Goal: Information Seeking & Learning: Learn about a topic

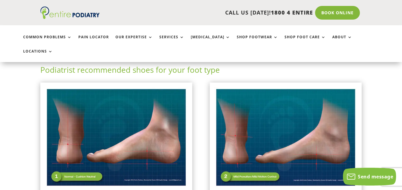
scroll to position [142, 0]
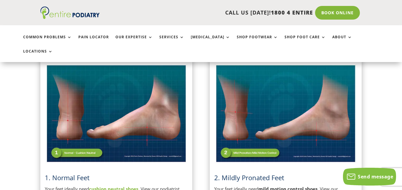
click at [184, 136] on img at bounding box center [116, 113] width 143 height 101
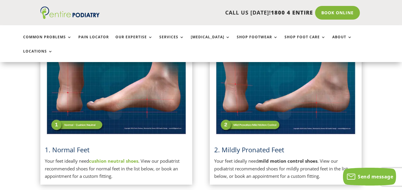
scroll to position [166, 0]
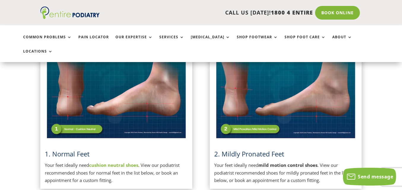
click at [90, 116] on img at bounding box center [116, 89] width 143 height 101
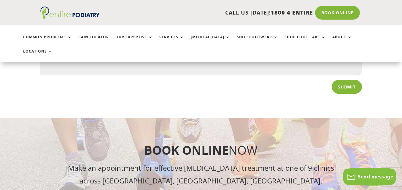
scroll to position [1147, 0]
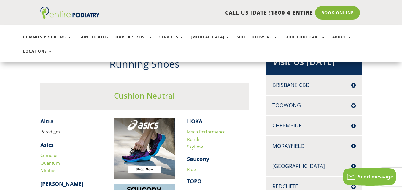
scroll to position [118, 0]
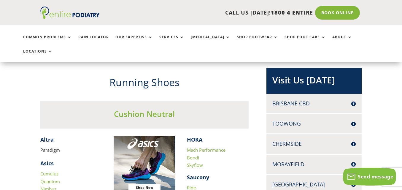
click at [193, 154] on link "Bondi" at bounding box center [193, 157] width 12 height 6
